Goal: Navigation & Orientation: Find specific page/section

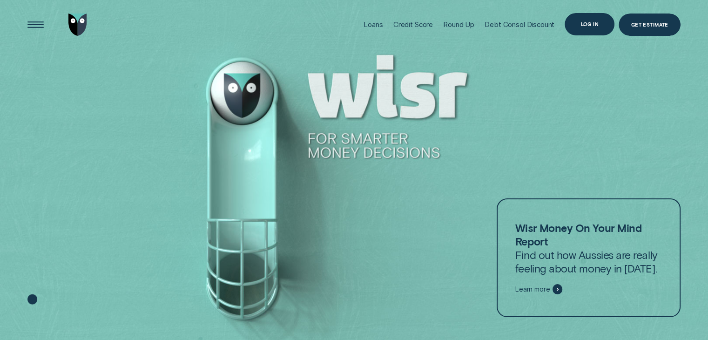
click at [594, 23] on div "Log in" at bounding box center [590, 24] width 18 height 4
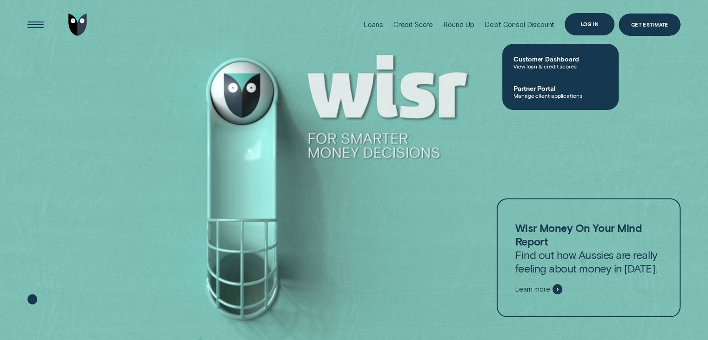
click at [587, 22] on div "Log in" at bounding box center [590, 24] width 18 height 4
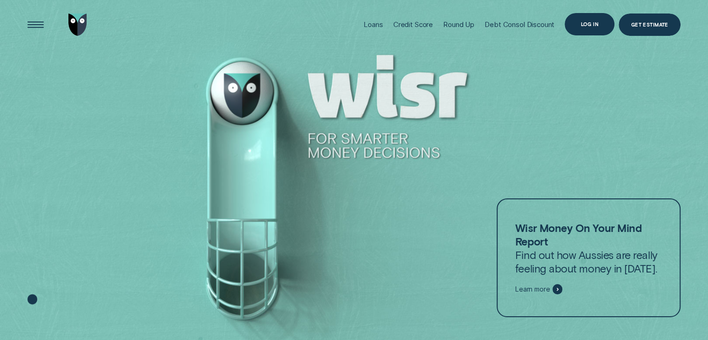
click at [591, 23] on div "Log in" at bounding box center [590, 24] width 18 height 4
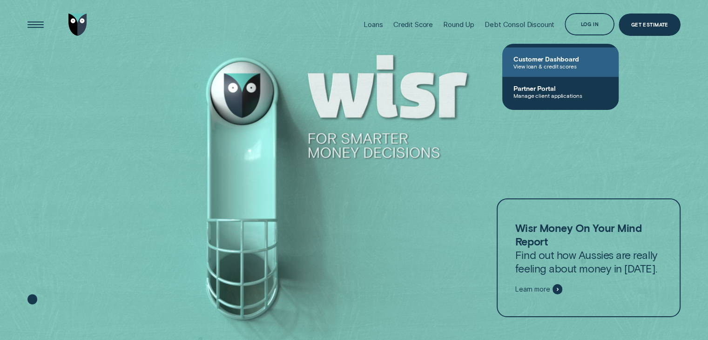
click at [561, 65] on span "View loan & credit scores" at bounding box center [561, 66] width 94 height 7
